Goal: Information Seeking & Learning: Learn about a topic

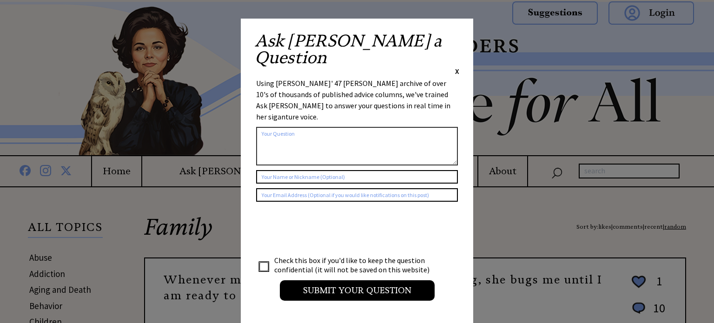
click at [455, 67] on span "X" at bounding box center [457, 71] width 4 height 9
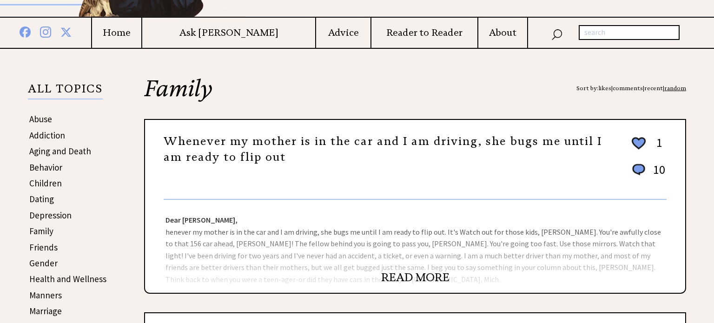
scroll to position [136, 0]
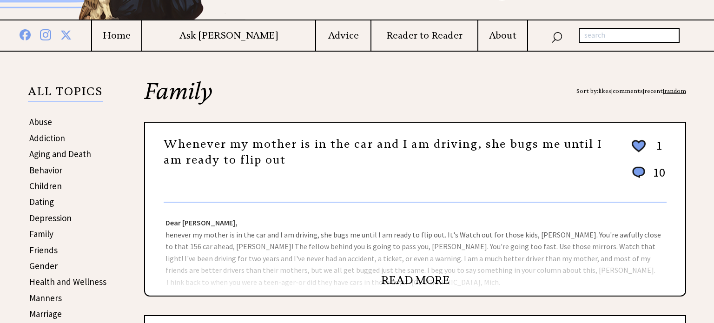
click at [413, 283] on link "READ MORE" at bounding box center [415, 280] width 68 height 14
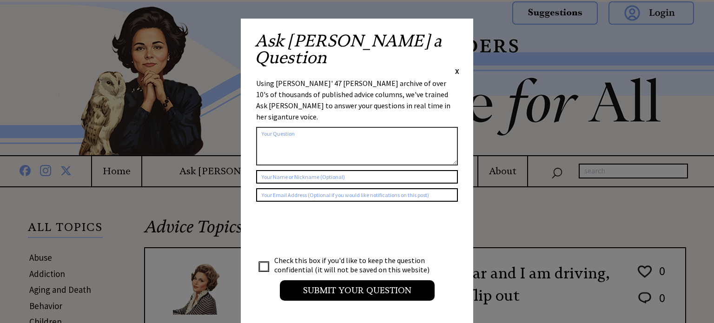
click at [460, 40] on div "Ask Ann a Question X Using Ann Landers' 47 vear archive of over 10's of thousan…" at bounding box center [357, 171] width 233 height 305
click at [454, 36] on div "Ask Ann a Question X" at bounding box center [357, 55] width 205 height 44
click at [458, 67] on span "X" at bounding box center [457, 71] width 4 height 9
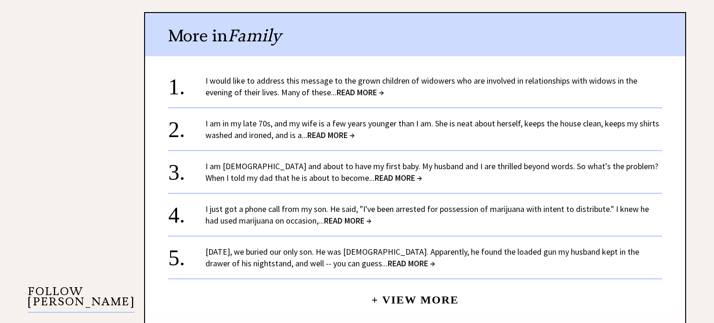
scroll to position [679, 0]
